Goal: Information Seeking & Learning: Find specific fact

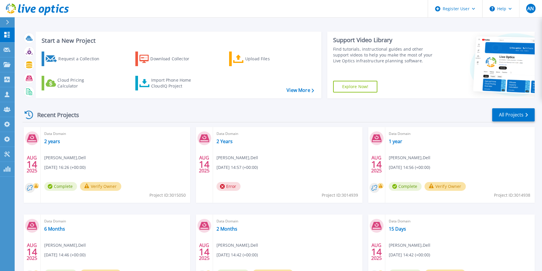
click at [85, 105] on div "Recent Projects All Projects AUG 14 2025 Data Domain 2 years Anthony Nyhan , De…" at bounding box center [279, 205] width 512 height 204
click at [53, 140] on link "2 years" at bounding box center [52, 141] width 16 height 6
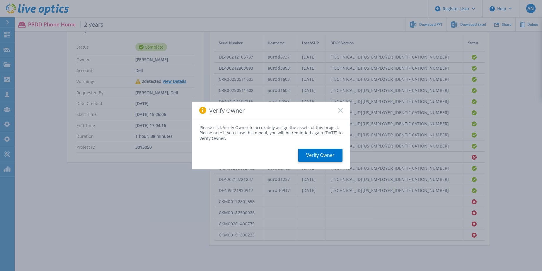
scroll to position [118, 0]
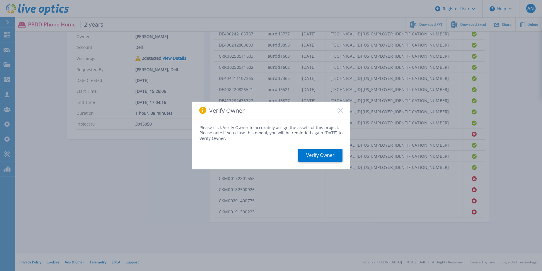
click at [340, 109] on icon at bounding box center [340, 110] width 5 height 5
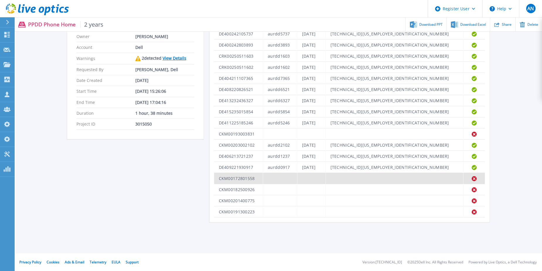
scroll to position [0, 0]
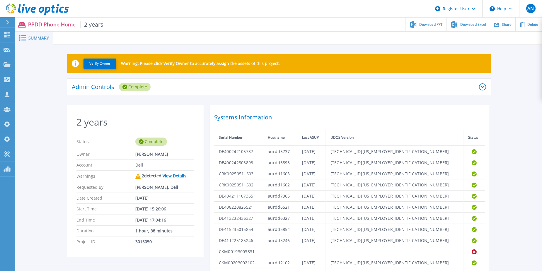
click at [54, 190] on div "Verify Owner Warning: Please click Verify Owner to accurately assign the assets…" at bounding box center [279, 197] width 526 height 304
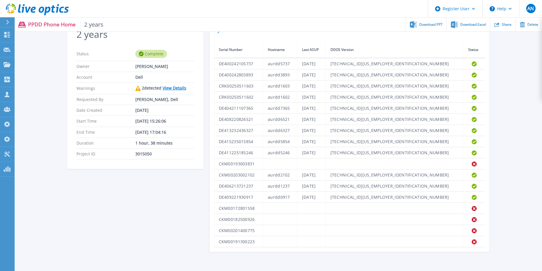
scroll to position [117, 0]
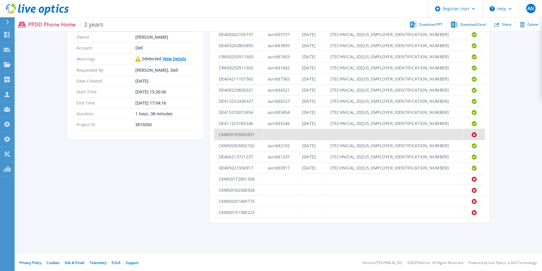
click at [242, 134] on td "CKM00193003831" at bounding box center [238, 134] width 49 height 11
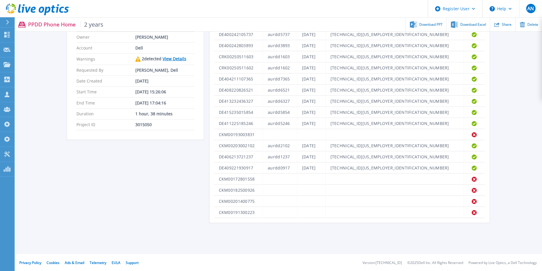
drag, startPoint x: 242, startPoint y: 134, endPoint x: 187, endPoint y: 148, distance: 56.4
click at [187, 148] on div "2 years Status Complete Owner Anthony Nyhan Account Dell Warnings 2 detected Vi…" at bounding box center [278, 105] width 423 height 235
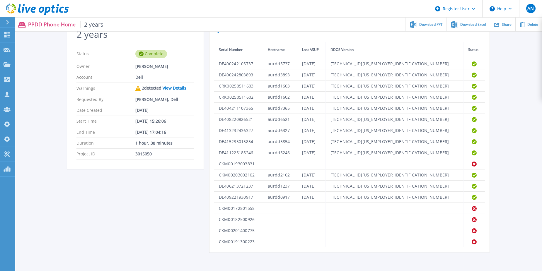
scroll to position [118, 0]
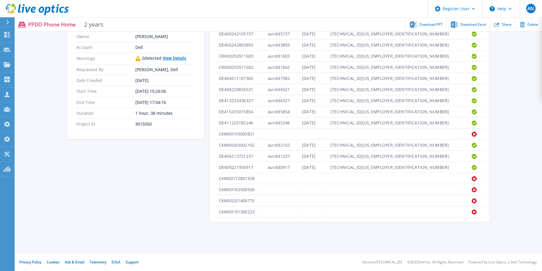
click at [201, 147] on div "2 years Status Complete Owner Anthony Nyhan Account Dell Warnings 2 detected Vi…" at bounding box center [278, 104] width 423 height 235
click at [41, 11] on icon at bounding box center [37, 10] width 63 height 12
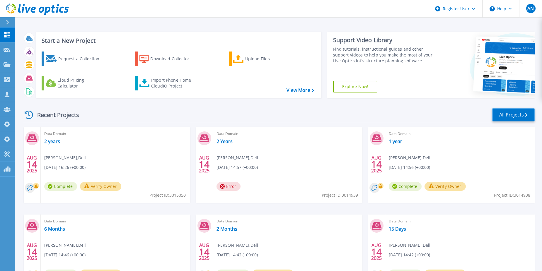
click at [506, 120] on link "All Projects" at bounding box center [513, 114] width 42 height 13
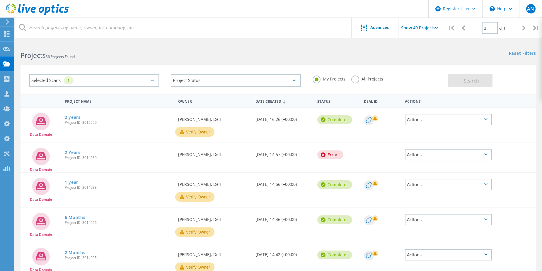
click at [354, 79] on label "All Projects" at bounding box center [367, 79] width 32 height 6
click at [0, 0] on input "All Projects" at bounding box center [0, 0] width 0 height 0
click at [463, 83] on button "Search" at bounding box center [470, 80] width 44 height 13
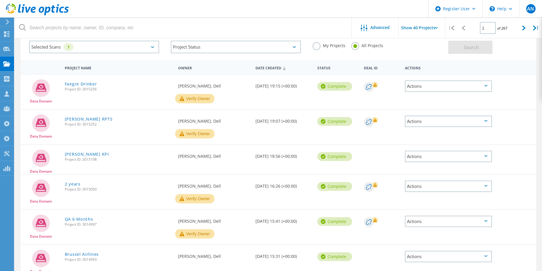
scroll to position [29, 0]
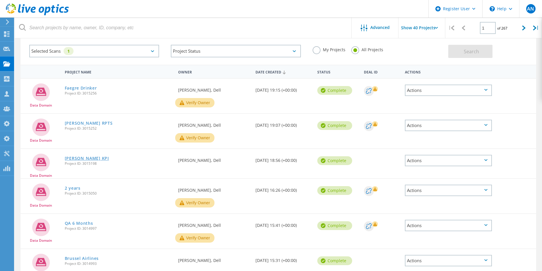
click at [78, 158] on link "McLane KPI" at bounding box center [87, 158] width 44 height 4
click at [79, 121] on link "McLane RPTS" at bounding box center [89, 123] width 48 height 4
click at [87, 86] on link "Faegre Drinker" at bounding box center [81, 88] width 32 height 4
click at [72, 190] on link "2 years" at bounding box center [73, 188] width 16 height 4
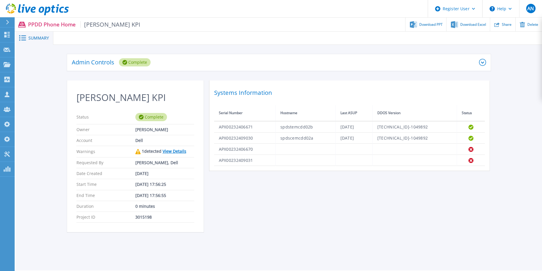
click at [253, 217] on div "[PERSON_NAME] KPI Status Complete Owner [PERSON_NAME] Account Dell Warnings 1 d…" at bounding box center [278, 160] width 423 height 159
click at [172, 151] on link "View Details" at bounding box center [174, 151] width 24 height 6
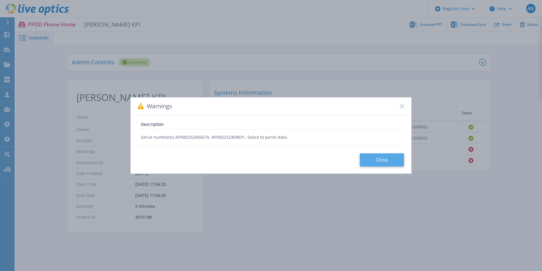
click at [372, 157] on button "Close" at bounding box center [381, 159] width 44 height 13
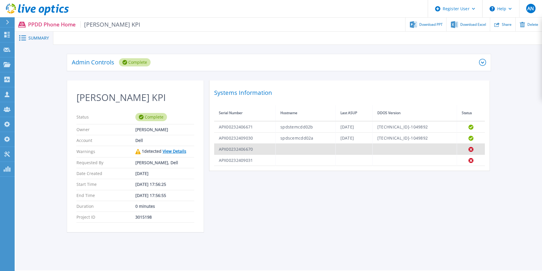
click at [242, 149] on td "APX00232406670" at bounding box center [244, 149] width 61 height 11
copy td "APX00232406670"
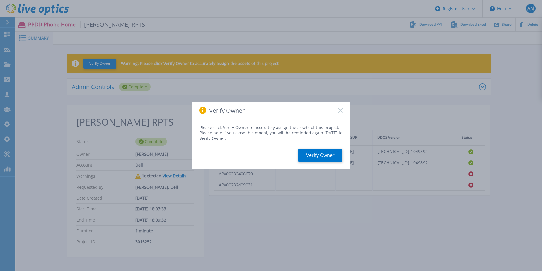
click at [341, 108] on icon at bounding box center [340, 110] width 5 height 5
click at [341, 112] on rect at bounding box center [340, 110] width 5 height 5
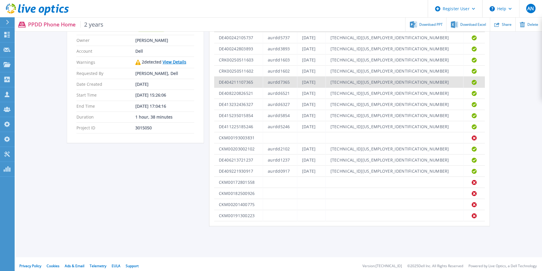
scroll to position [118, 0]
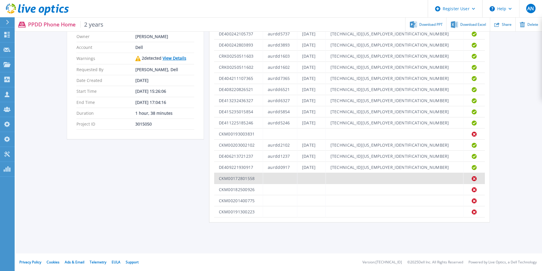
click at [238, 179] on td "CKM00172801558" at bounding box center [238, 178] width 49 height 11
copy td "CKM00172801558"
